Goal: Information Seeking & Learning: Learn about a topic

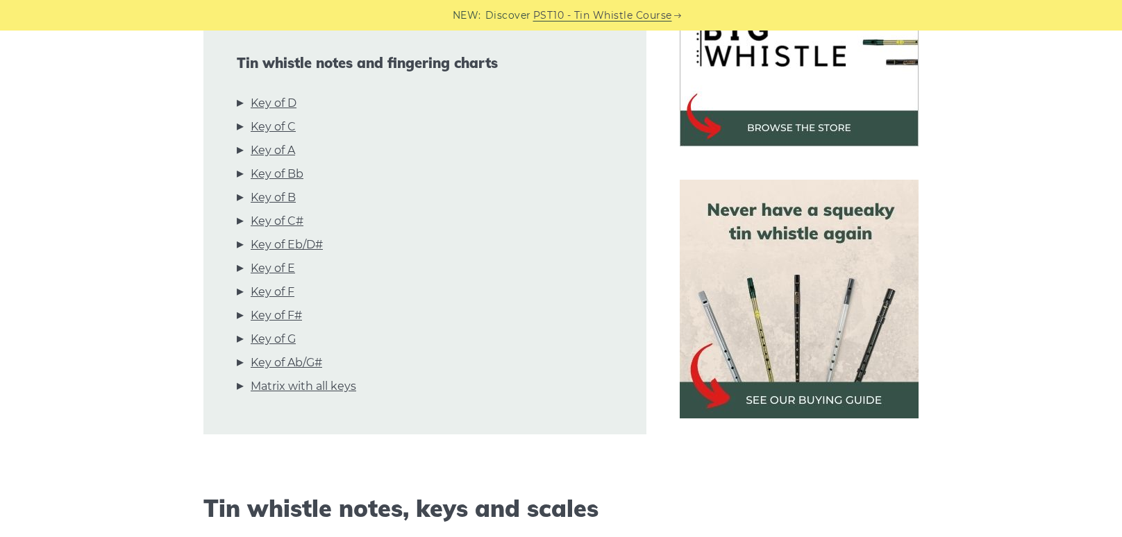
scroll to position [496, 0]
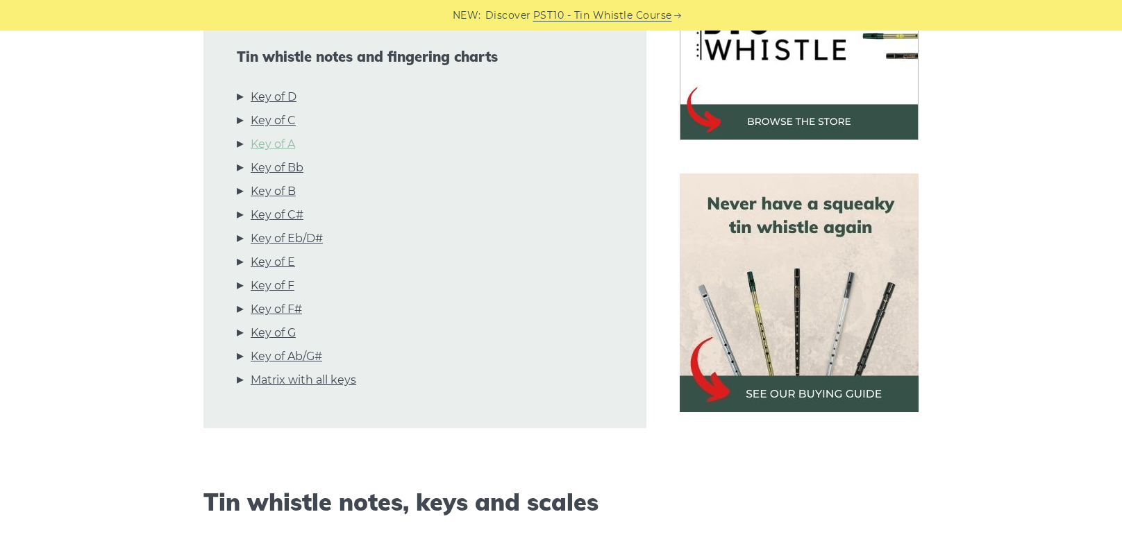
click at [284, 146] on link "Key of A" at bounding box center [273, 144] width 44 height 18
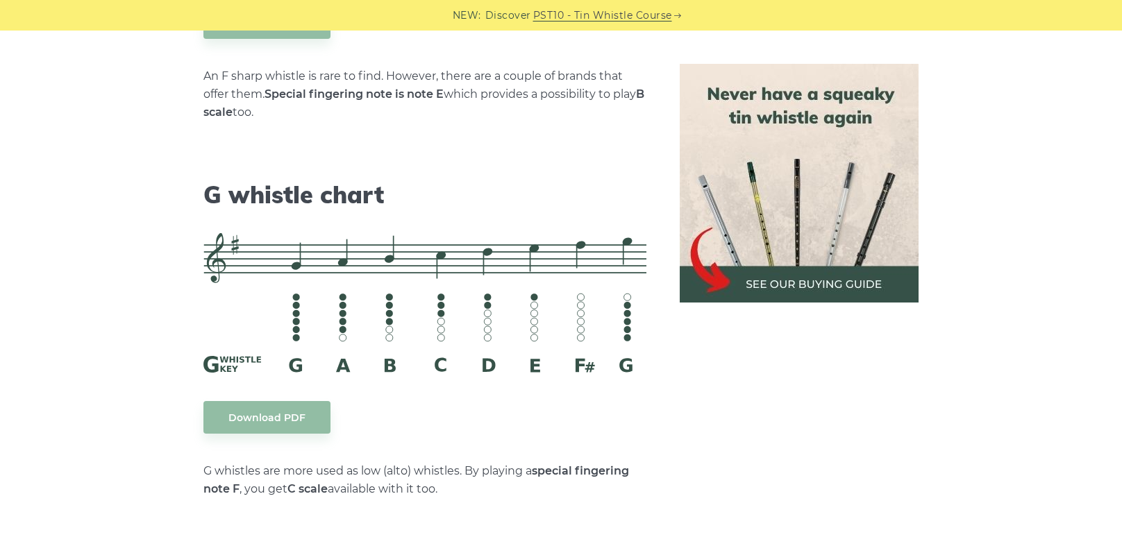
scroll to position [6991, 0]
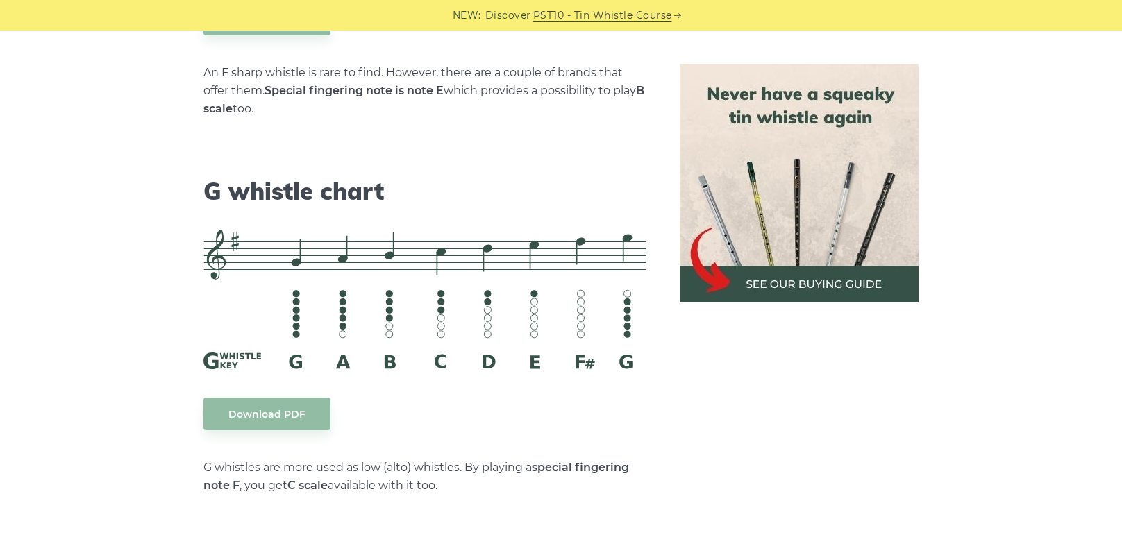
click at [884, 92] on img at bounding box center [799, 183] width 239 height 239
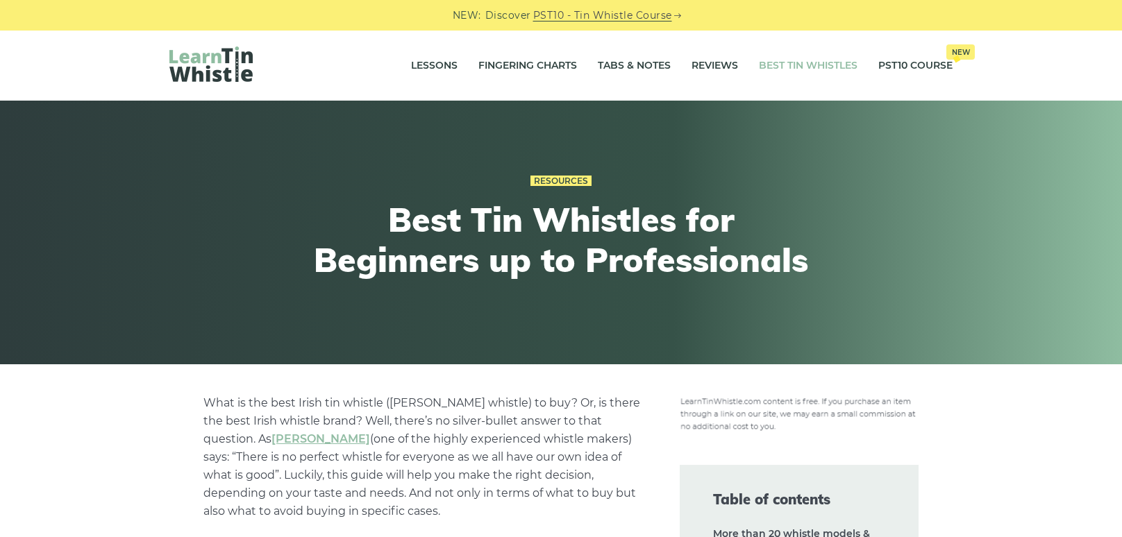
click at [1048, 323] on div "Resources Best Tin Whistles for Beginners up to Professionals" at bounding box center [561, 233] width 1122 height 264
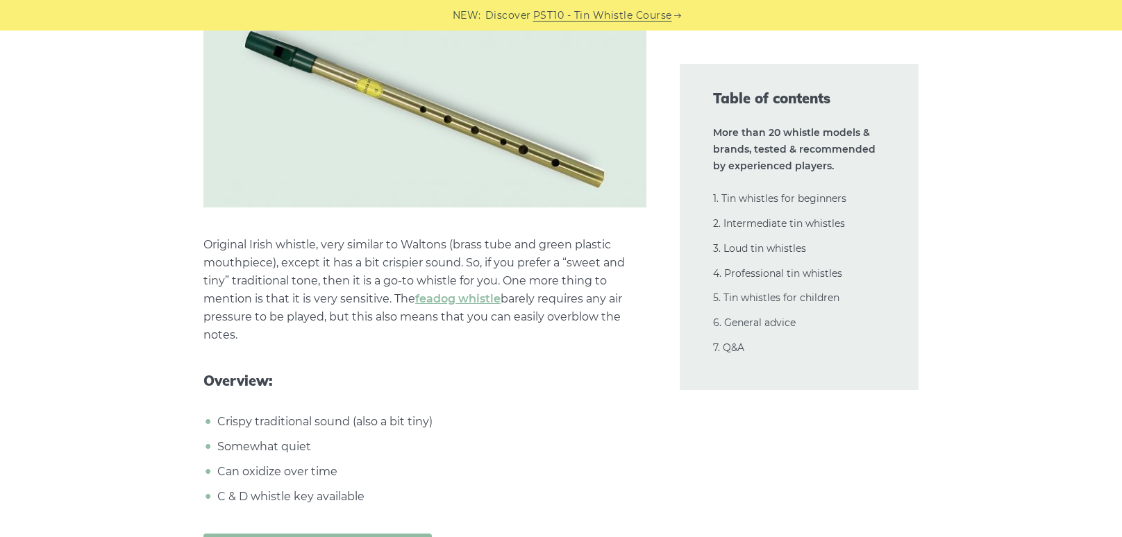
scroll to position [3315, 0]
